Goal: Navigation & Orientation: Find specific page/section

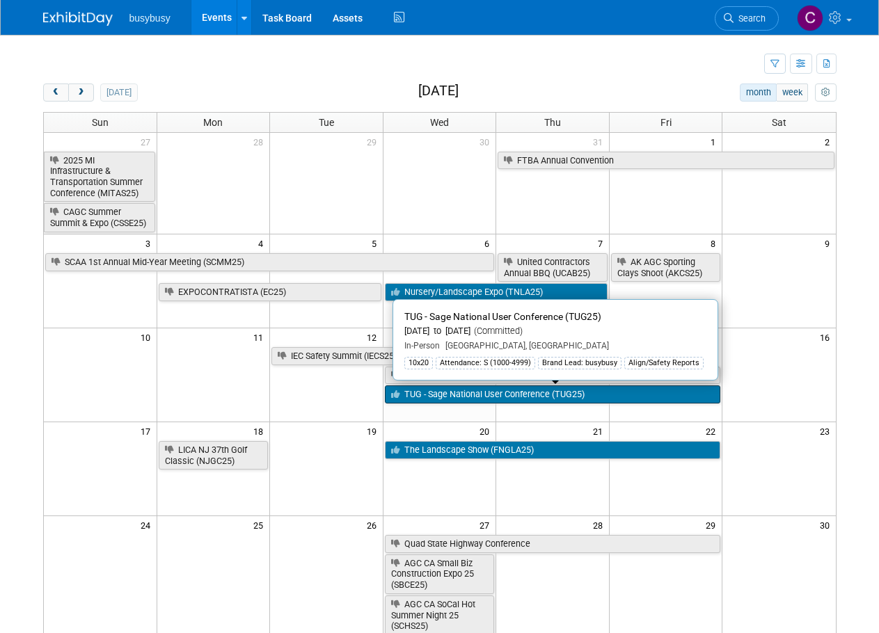
click at [537, 399] on link "TUG - Sage National User Conference (TUG25)" at bounding box center [553, 395] width 336 height 18
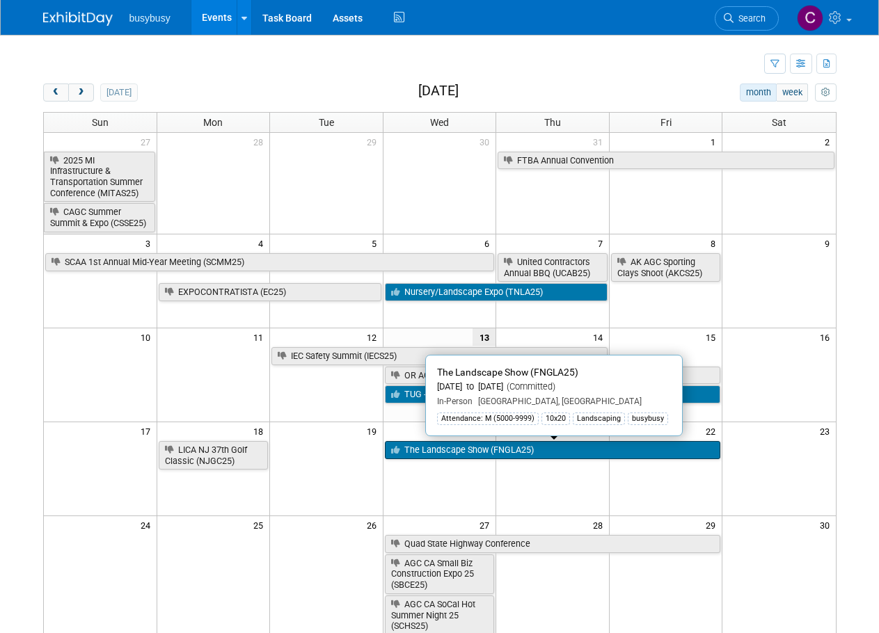
click at [478, 457] on link "The Landscape Show (FNGLA25)" at bounding box center [553, 450] width 336 height 18
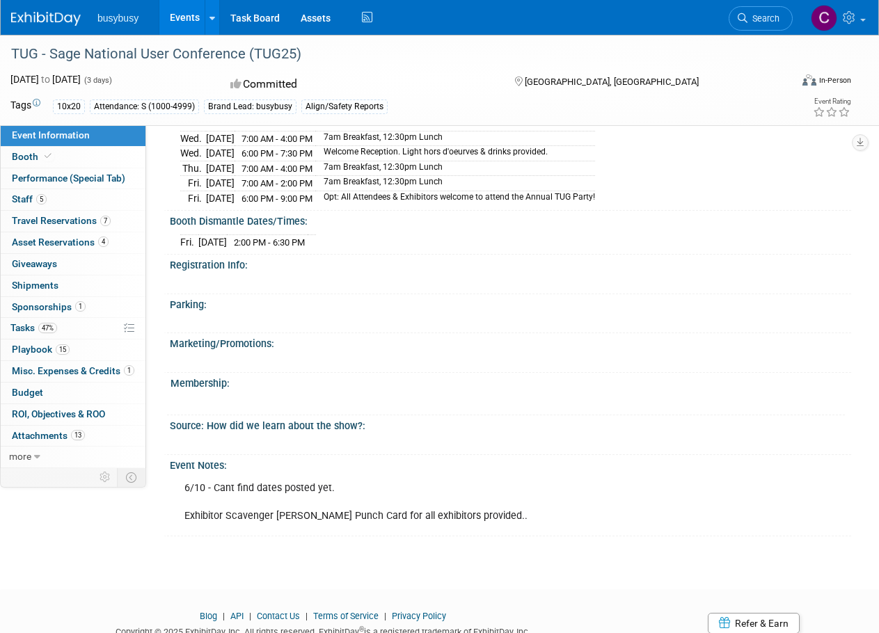
scroll to position [925, 0]
